Goal: Task Accomplishment & Management: Use online tool/utility

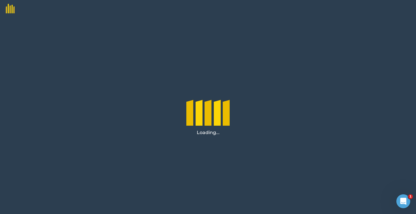
click at [225, 108] on div at bounding box center [226, 122] width 7 height 29
click at [220, 115] on div at bounding box center [217, 122] width 7 height 29
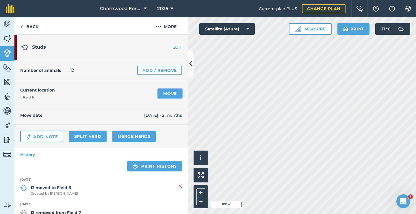
click at [169, 95] on link "Move" at bounding box center [170, 93] width 24 height 9
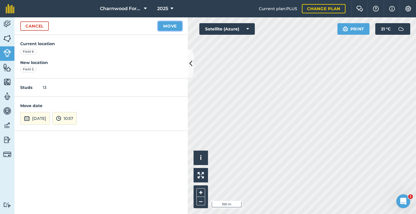
click at [176, 27] on button "Move" at bounding box center [170, 25] width 24 height 9
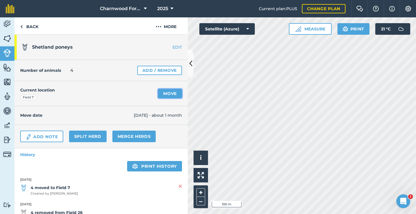
click at [168, 91] on link "Move" at bounding box center [170, 93] width 24 height 9
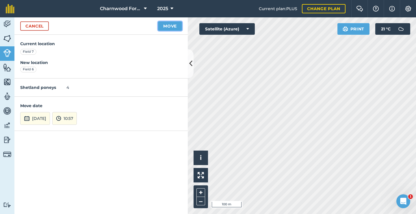
click at [171, 28] on button "Move" at bounding box center [170, 25] width 24 height 9
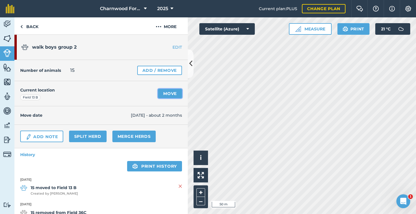
click at [163, 94] on link "Move" at bounding box center [170, 93] width 24 height 9
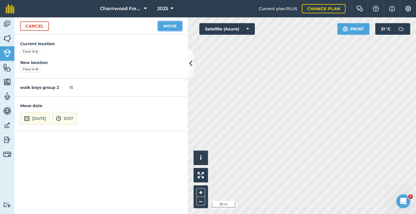
click at [173, 26] on button "Move" at bounding box center [170, 25] width 24 height 9
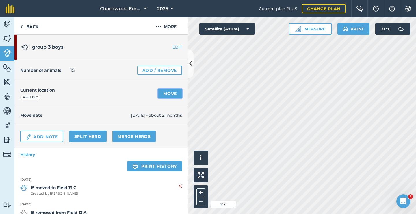
click at [176, 94] on link "Move" at bounding box center [170, 93] width 24 height 9
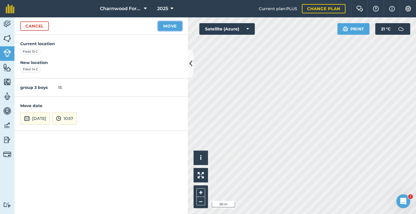
click at [173, 27] on button "Move" at bounding box center [170, 25] width 24 height 9
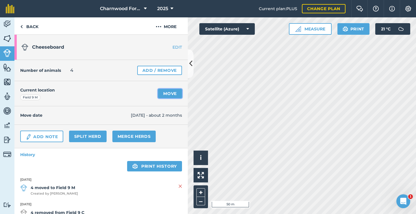
click at [169, 91] on link "Move" at bounding box center [170, 93] width 24 height 9
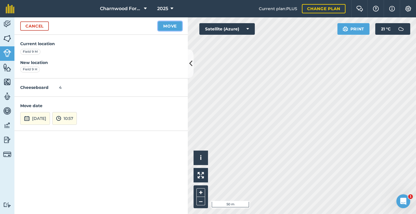
click at [169, 29] on button "Move" at bounding box center [170, 25] width 24 height 9
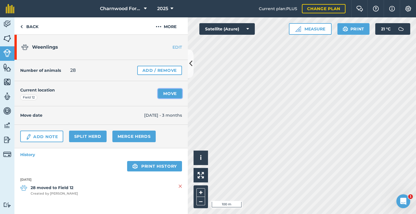
click at [172, 92] on link "Move" at bounding box center [170, 93] width 24 height 9
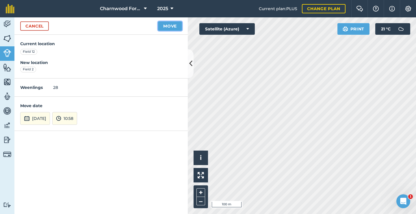
click at [170, 26] on button "Move" at bounding box center [170, 25] width 24 height 9
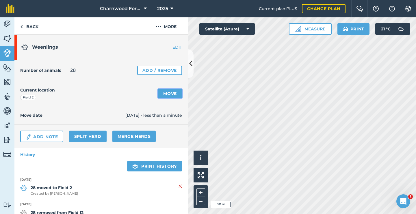
click at [169, 93] on link "Move" at bounding box center [170, 93] width 24 height 9
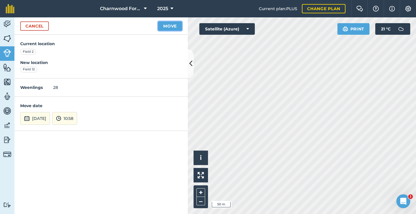
click at [176, 26] on button "Move" at bounding box center [170, 25] width 24 height 9
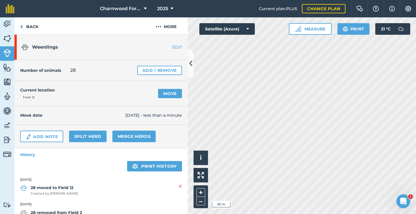
click at [169, 48] on div "Activity Fields Livestock Features Maps Team Vehicles Data Reporting Billing Tu…" at bounding box center [208, 115] width 416 height 196
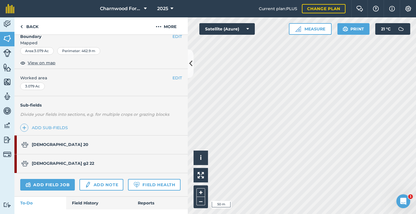
scroll to position [87, 0]
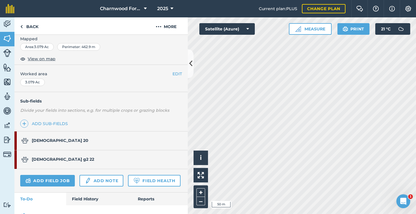
click at [60, 141] on link "females 20" at bounding box center [98, 140] width 168 height 18
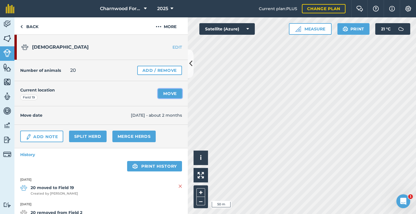
click at [164, 94] on link "Move" at bounding box center [170, 93] width 24 height 9
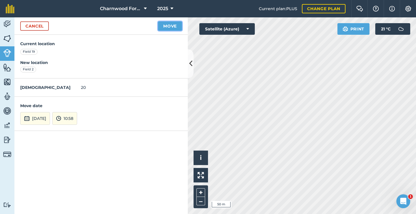
click at [174, 26] on button "Move" at bounding box center [170, 25] width 24 height 9
